Goal: Information Seeking & Learning: Learn about a topic

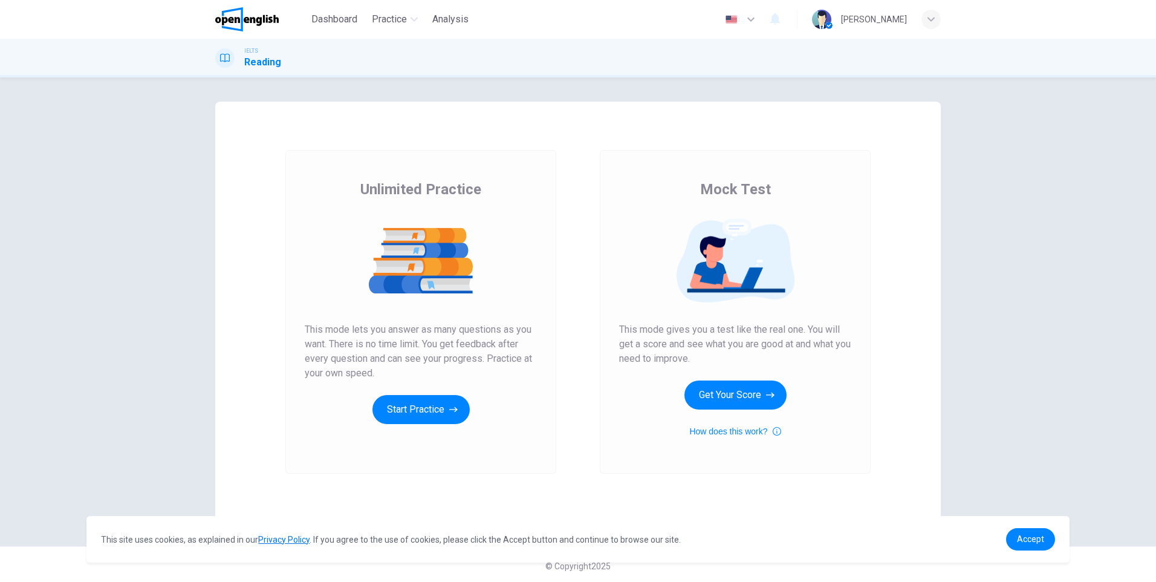
click at [667, 339] on span "This mode gives you a test like the real one. You will get a score and see what…" at bounding box center [735, 344] width 232 height 44
click at [420, 403] on button "Start Practice" at bounding box center [421, 409] width 97 height 29
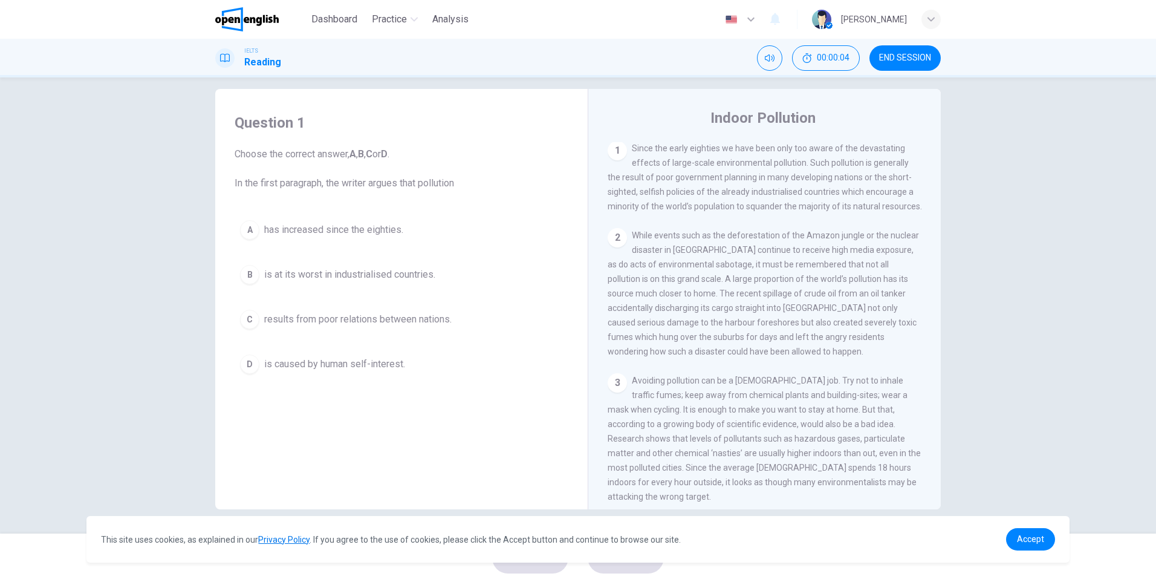
scroll to position [242, 0]
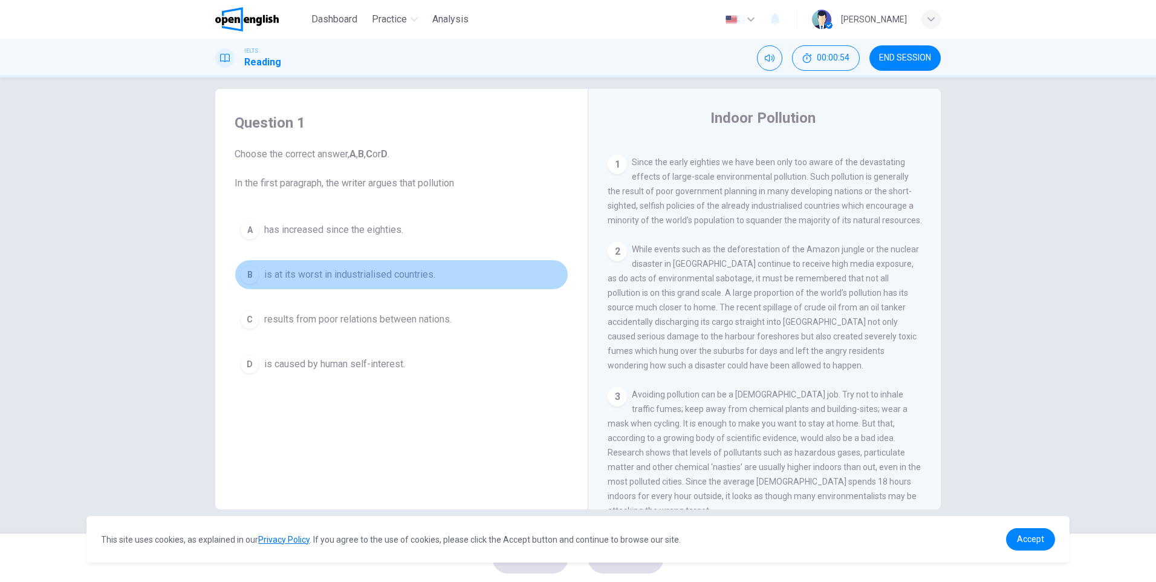
click at [392, 276] on span "is at its worst in industrialised countries." at bounding box center [349, 274] width 171 height 15
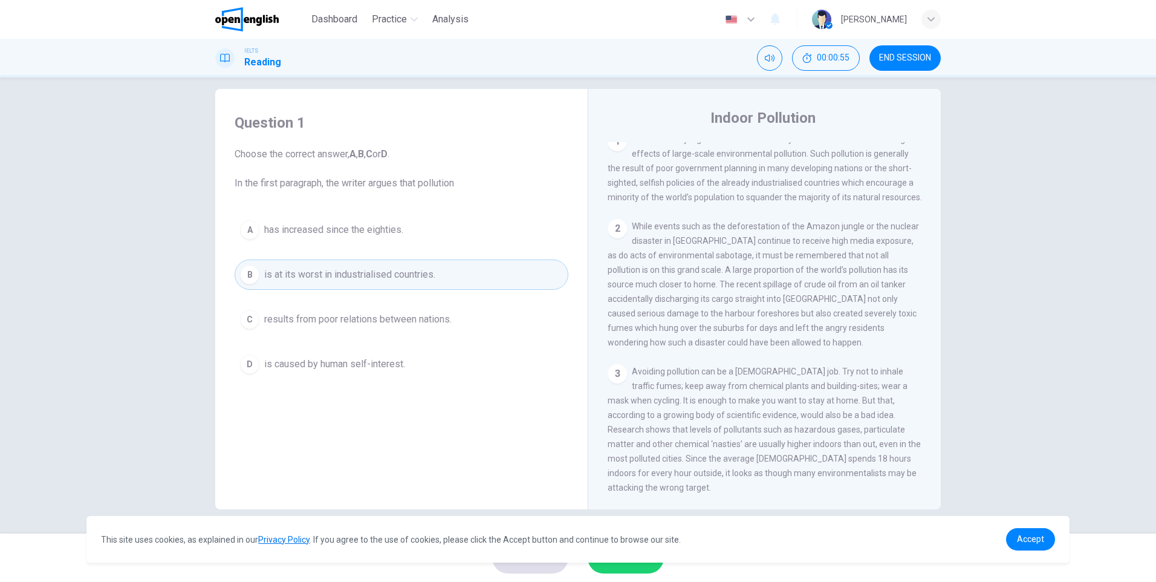
scroll to position [302, 0]
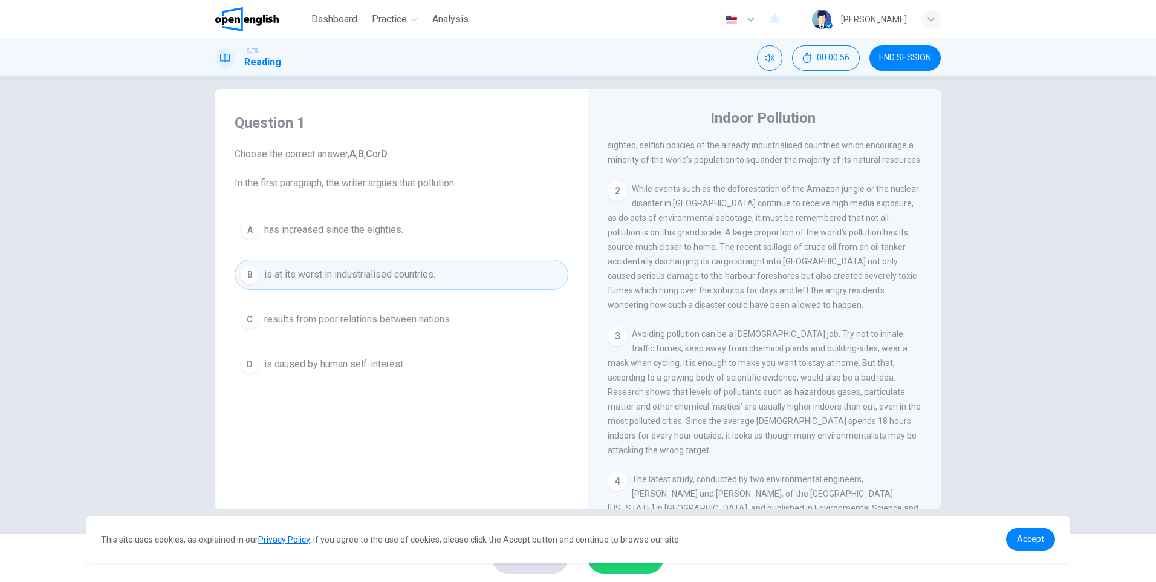
click at [1032, 552] on div "This site uses cookies, as explained in our Privacy Policy . If you agree to th…" at bounding box center [577, 539] width 983 height 47
click at [1028, 550] on link "Accept" at bounding box center [1030, 539] width 49 height 22
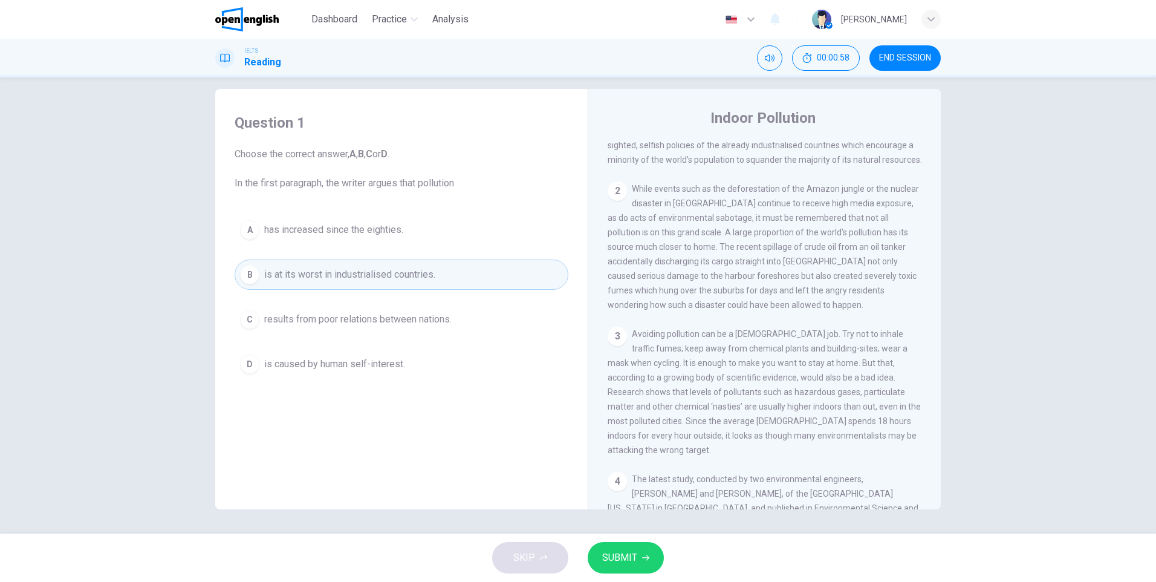
click at [652, 559] on button "SUBMIT" at bounding box center [626, 557] width 76 height 31
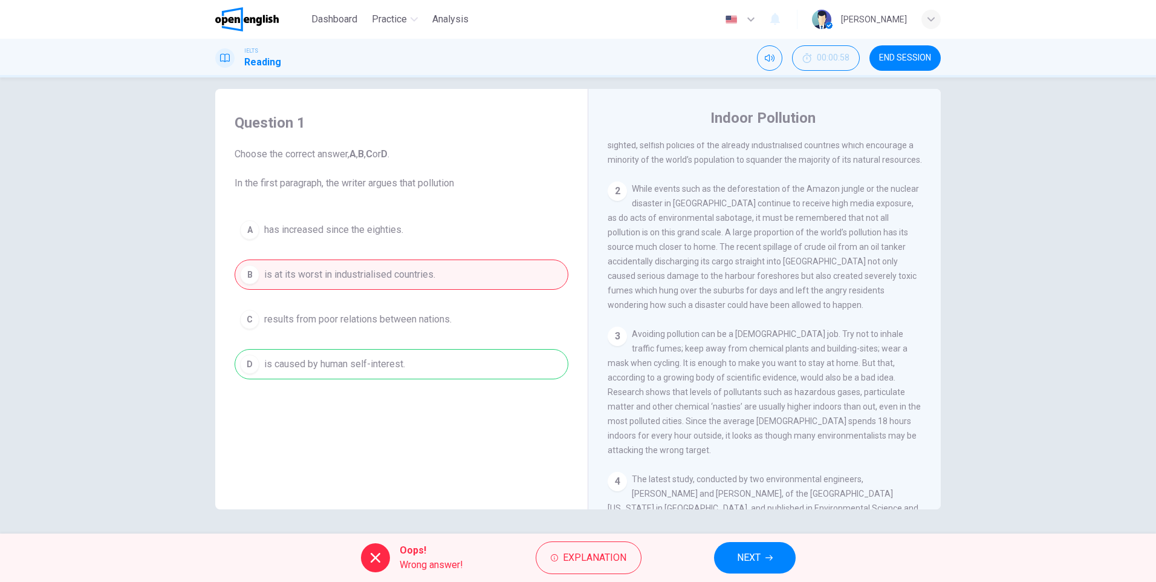
click at [741, 570] on button "NEXT" at bounding box center [755, 557] width 82 height 31
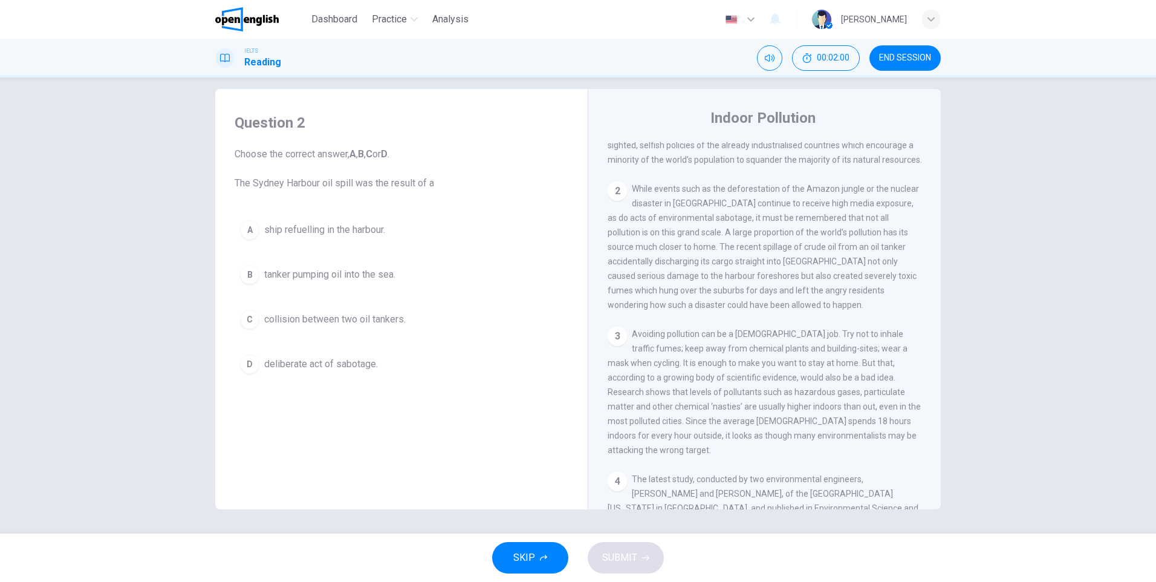
click at [879, 310] on span "While events such as the deforestation of the Amazon jungle or the nuclear disa…" at bounding box center [764, 247] width 312 height 126
drag, startPoint x: 873, startPoint y: 315, endPoint x: 869, endPoint y: 336, distance: 21.7
click at [869, 336] on div "CLICK TO ZOOM Click to Zoom 1 Since the early eighties we have been only too aw…" at bounding box center [773, 325] width 330 height 367
drag, startPoint x: 868, startPoint y: 306, endPoint x: 886, endPoint y: 318, distance: 21.8
click at [886, 312] on div "2 While events such as the deforestation of the Amazon jungle or the nuclear di…" at bounding box center [765, 246] width 315 height 131
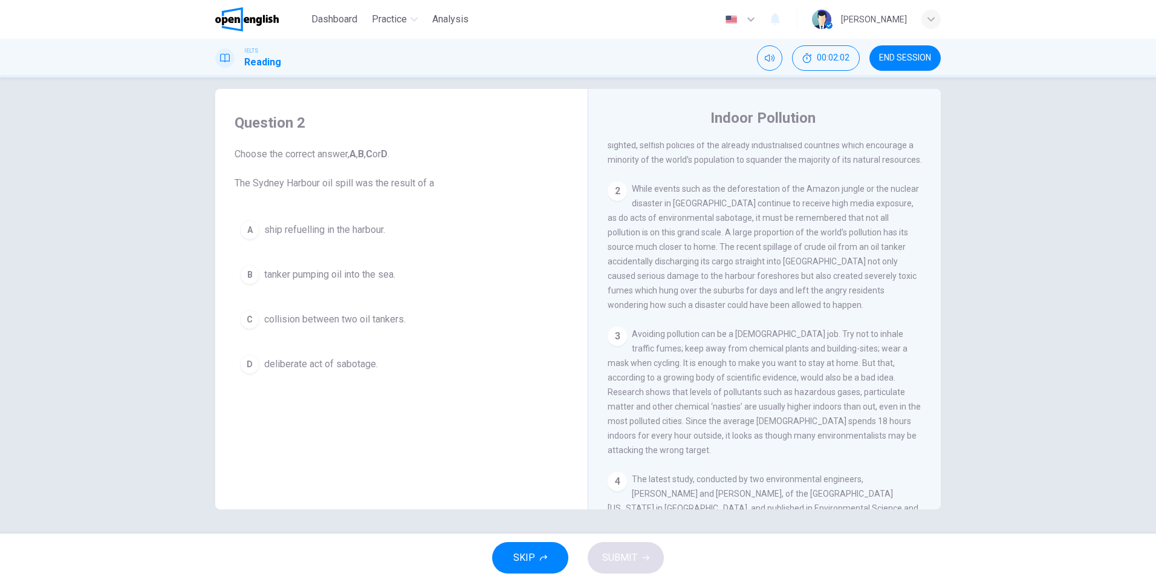
click at [887, 312] on div "2 While events such as the deforestation of the Amazon jungle or the nuclear di…" at bounding box center [765, 246] width 315 height 131
click at [882, 308] on span "While events such as the deforestation of the Amazon jungle or the nuclear disa…" at bounding box center [764, 247] width 312 height 126
click at [351, 360] on span "deliberate act of sabotage." at bounding box center [321, 364] width 114 height 15
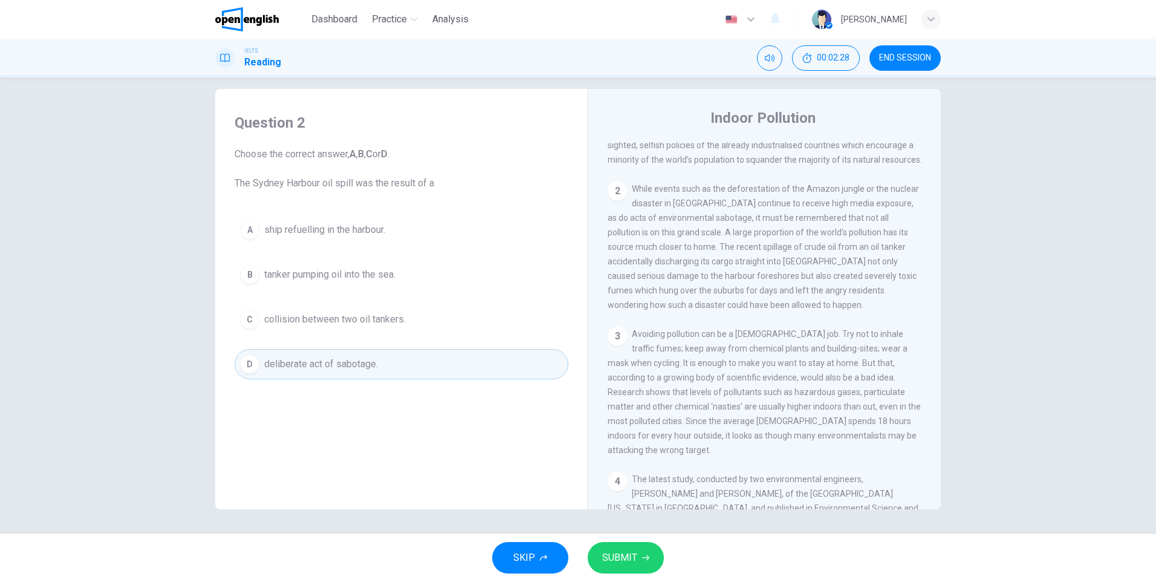
click at [299, 224] on span "ship refuelling in the harbour." at bounding box center [324, 230] width 121 height 15
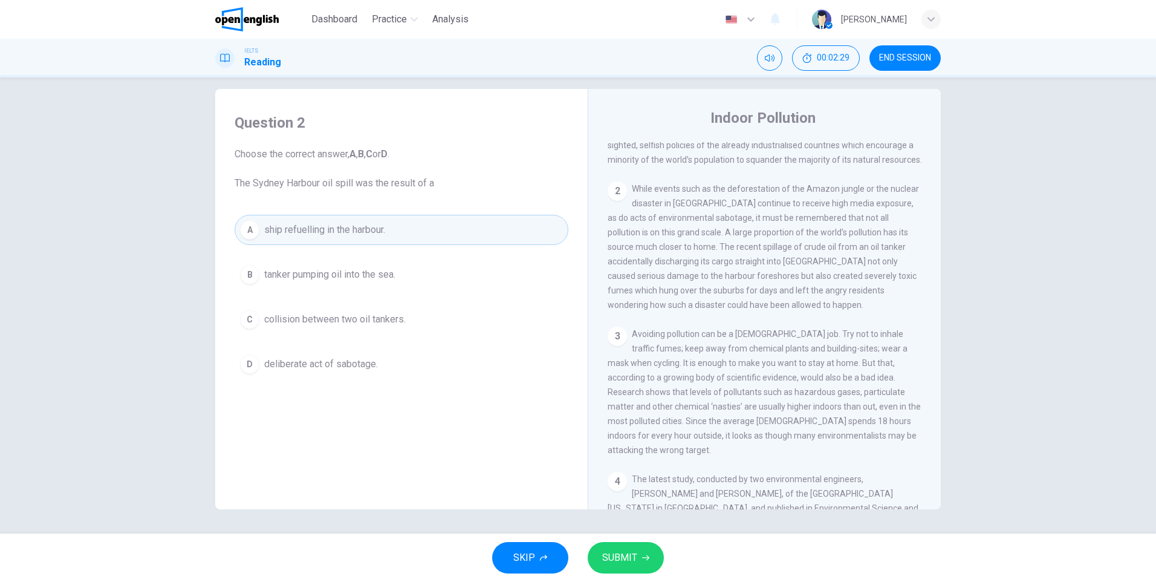
click at [601, 568] on button "SUBMIT" at bounding box center [626, 557] width 76 height 31
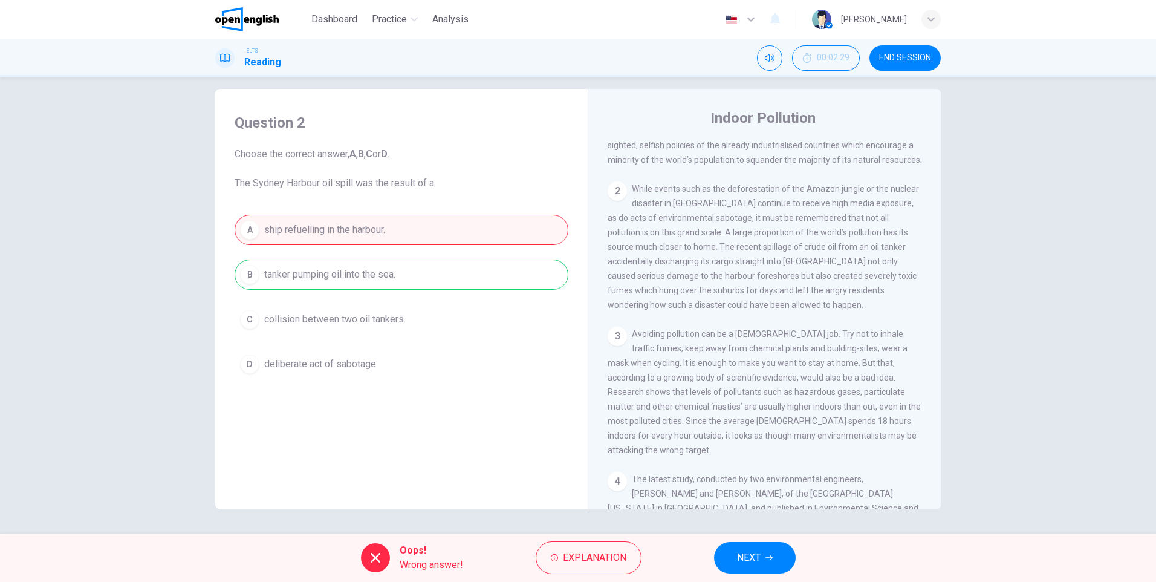
click at [755, 556] on span "NEXT" at bounding box center [749, 557] width 24 height 17
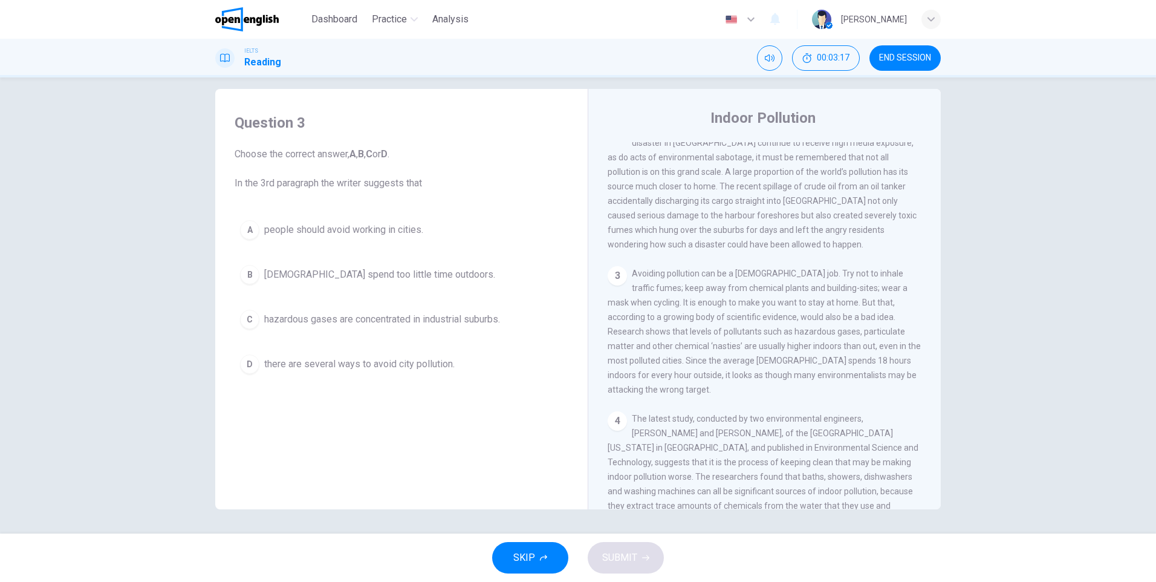
scroll to position [423, 0]
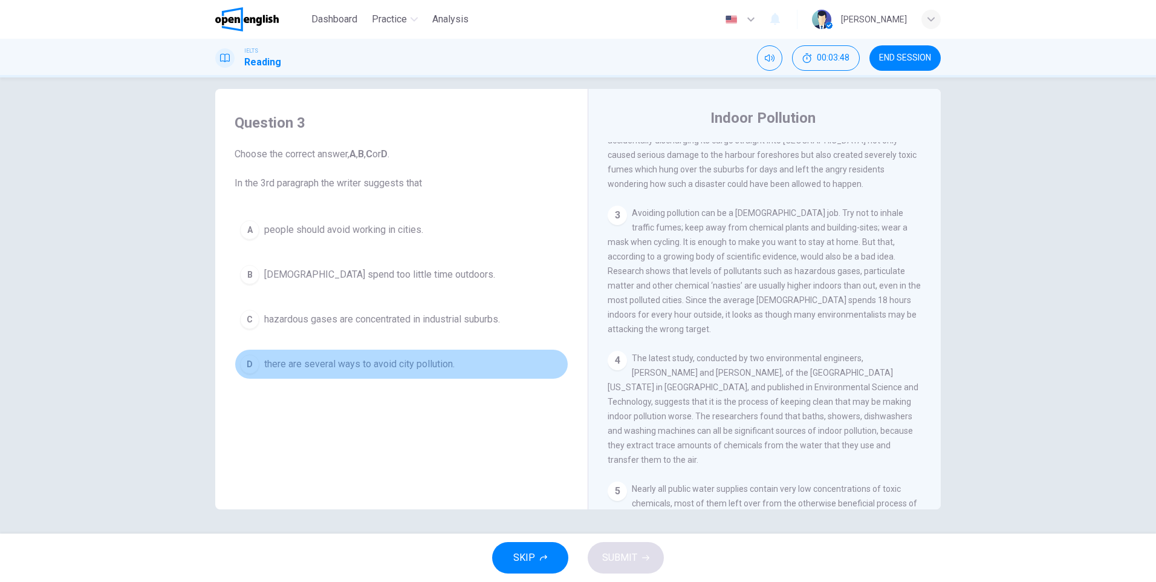
click at [434, 373] on button "D there are several ways to avoid city pollution." at bounding box center [402, 364] width 334 height 30
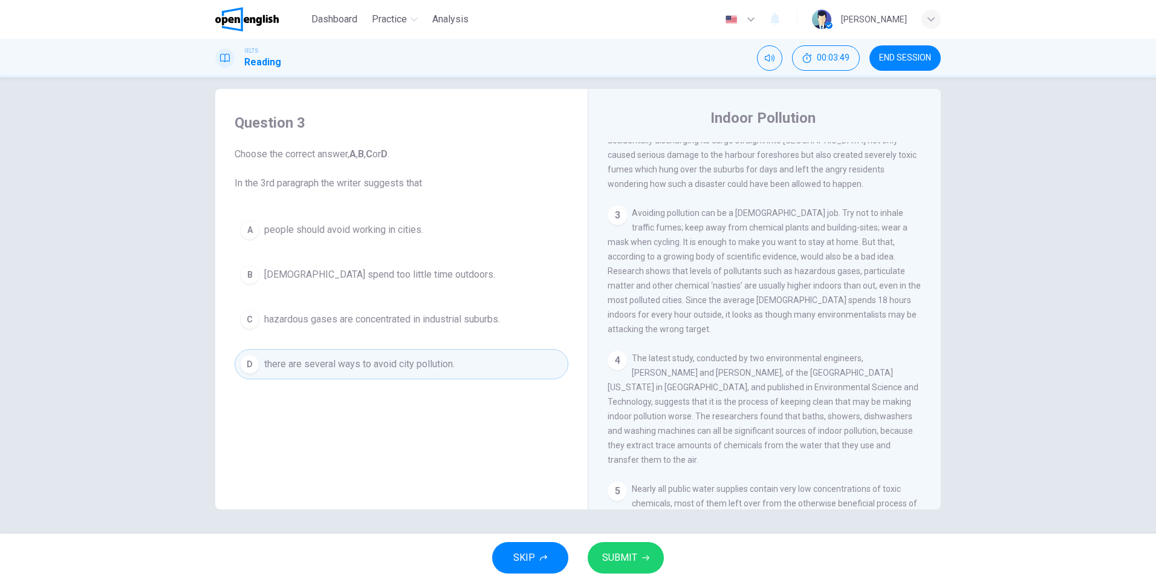
click at [631, 546] on button "SUBMIT" at bounding box center [626, 557] width 76 height 31
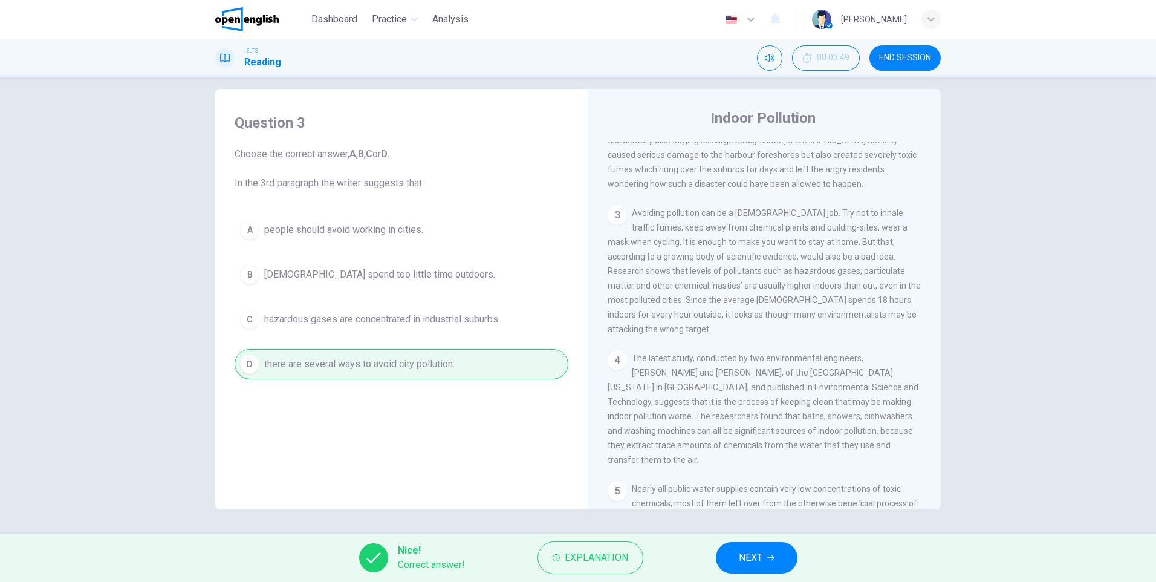
click at [758, 562] on span "NEXT" at bounding box center [751, 557] width 24 height 17
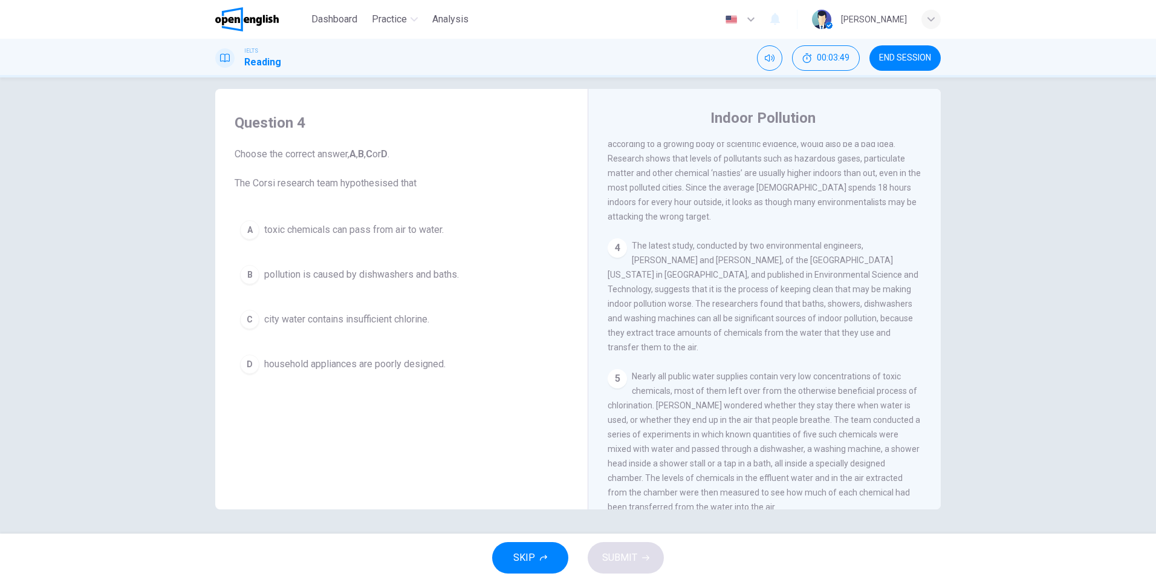
scroll to position [544, 0]
click at [391, 288] on button "B pollution is caused by dishwashers and baths." at bounding box center [402, 274] width 334 height 30
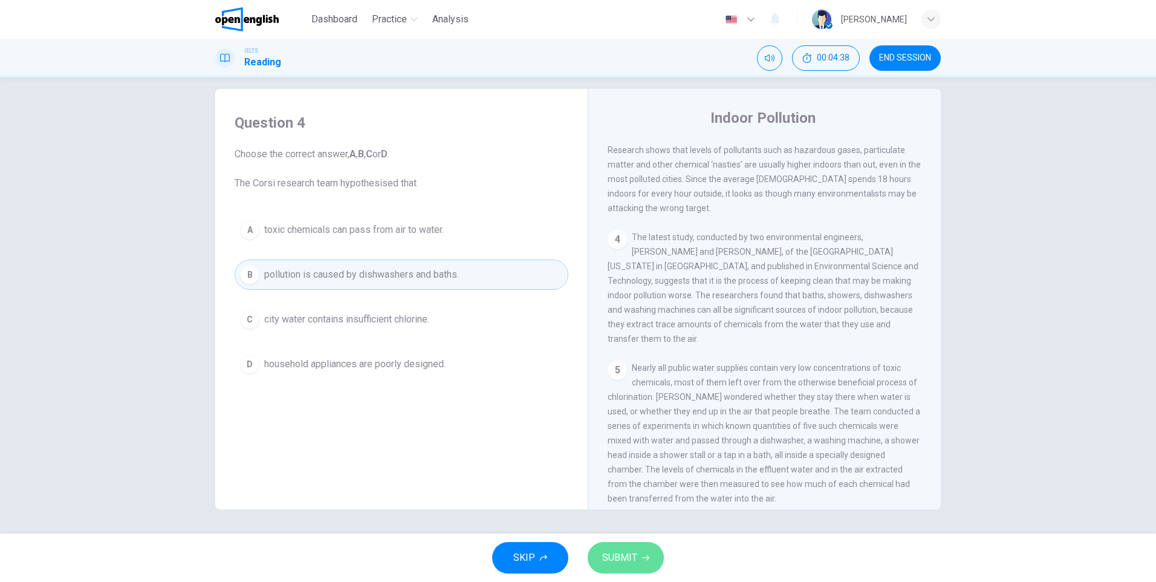
click at [613, 553] on span "SUBMIT" at bounding box center [619, 557] width 35 height 17
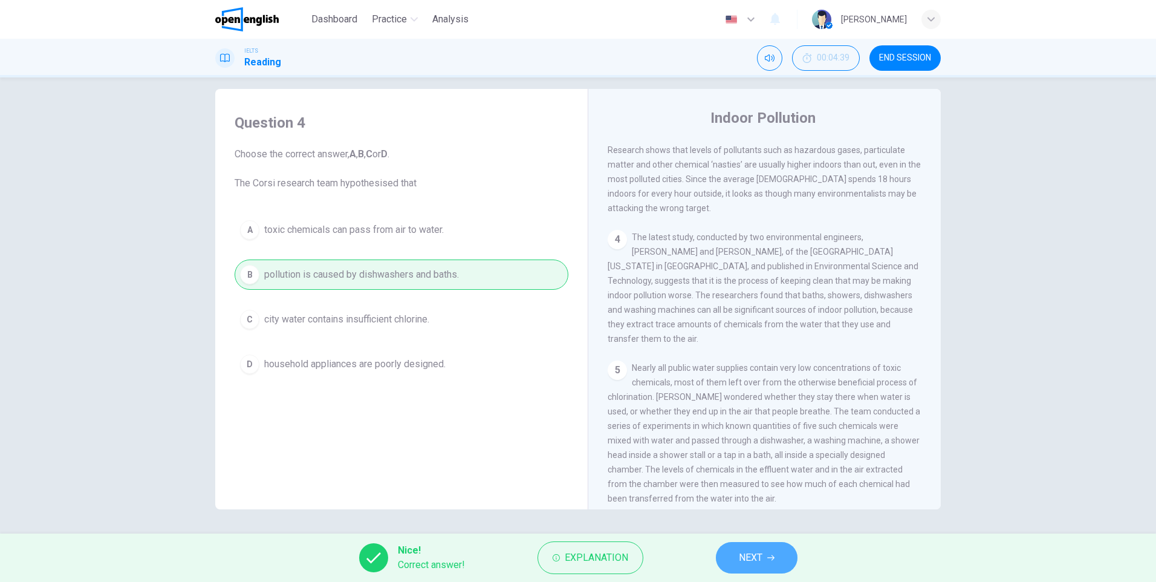
click at [743, 555] on span "NEXT" at bounding box center [751, 557] width 24 height 17
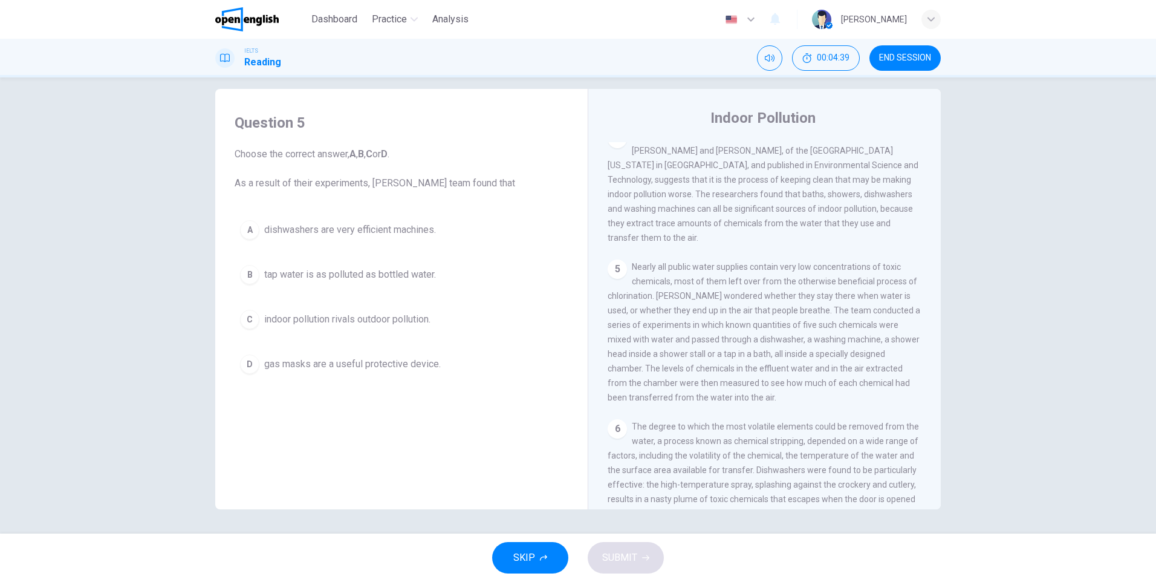
scroll to position [665, 0]
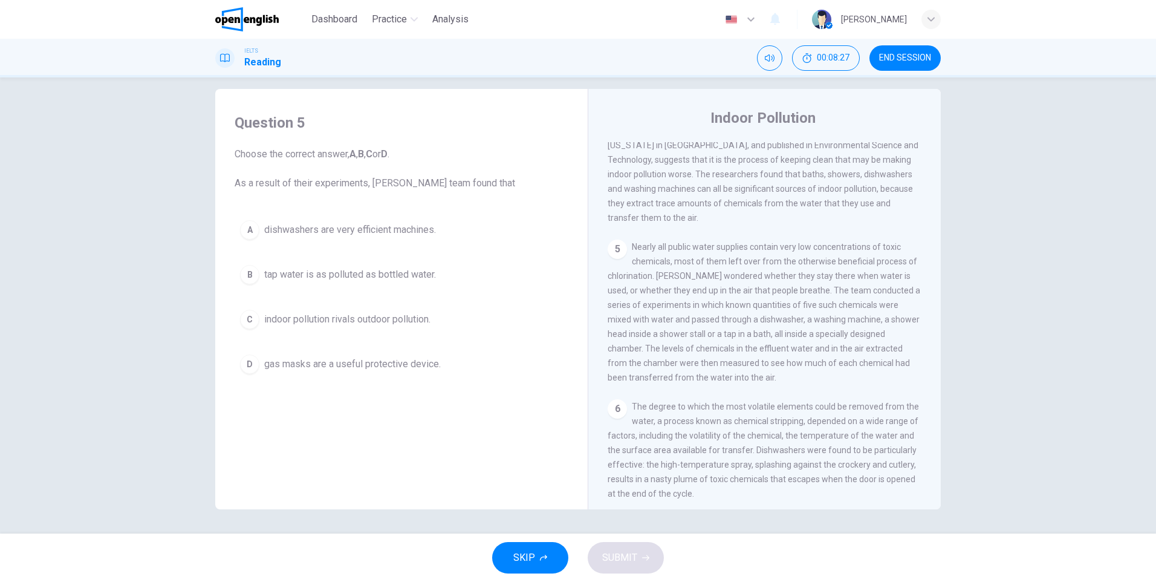
click at [256, 172] on span "Choose the correct answer, A , B , C or D . As a result of their experiments, […" at bounding box center [402, 169] width 334 height 44
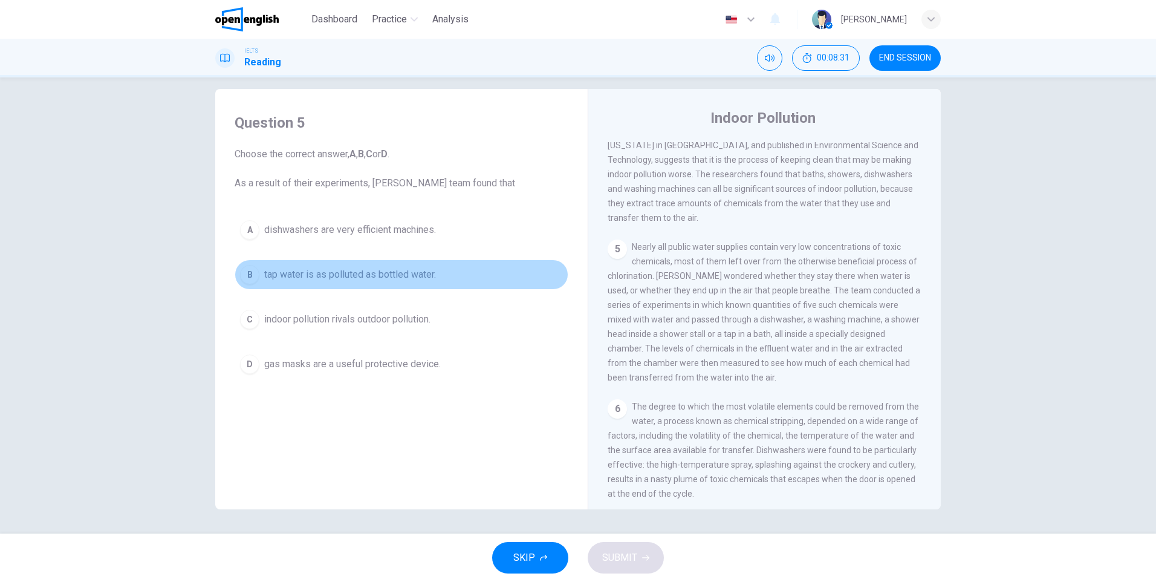
click at [418, 285] on button "B tap water is as polluted as bottled water." at bounding box center [402, 274] width 334 height 30
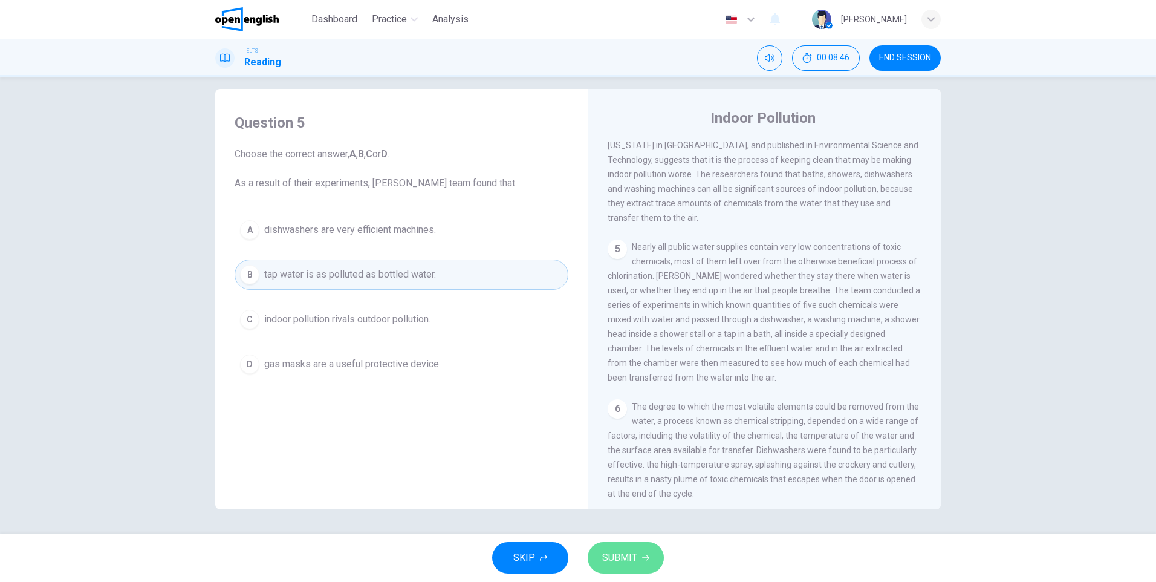
click at [641, 567] on button "SUBMIT" at bounding box center [626, 557] width 76 height 31
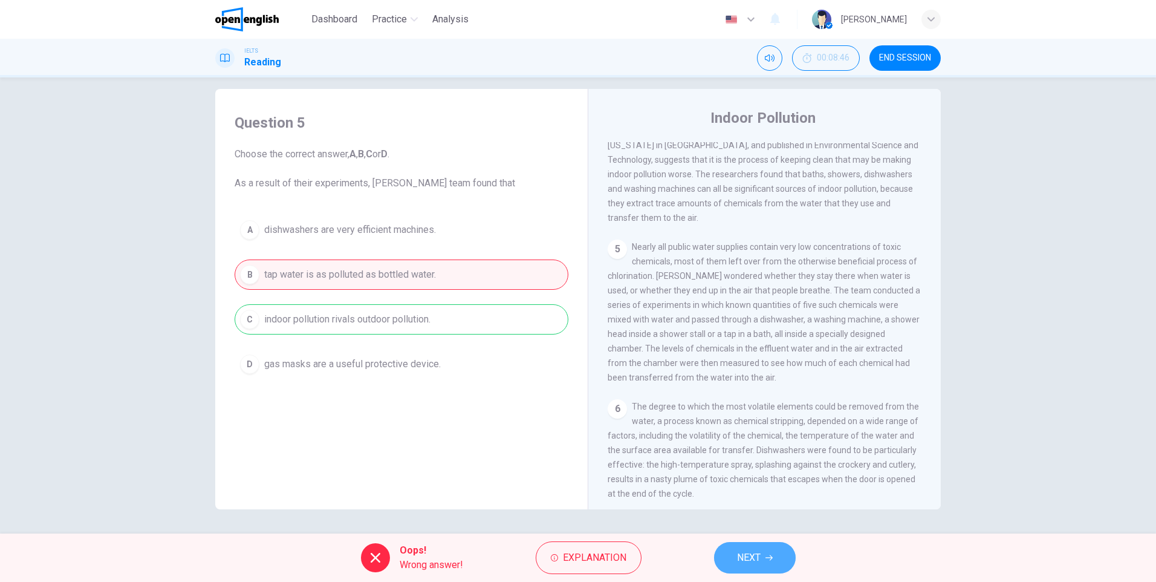
click at [780, 547] on button "NEXT" at bounding box center [755, 557] width 82 height 31
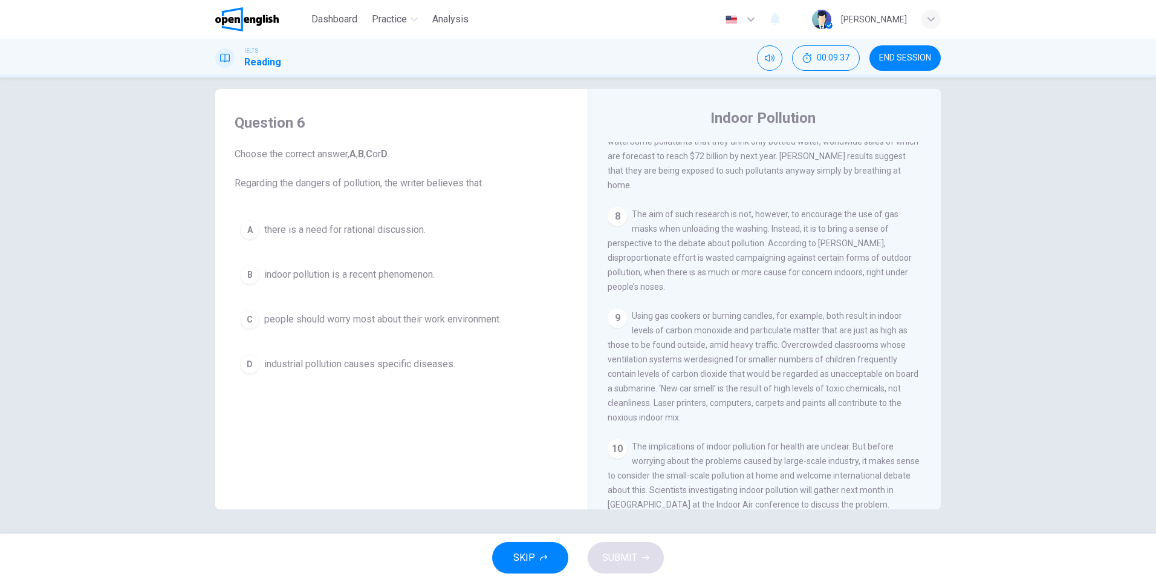
scroll to position [1121, 0]
